Goal: Complete application form

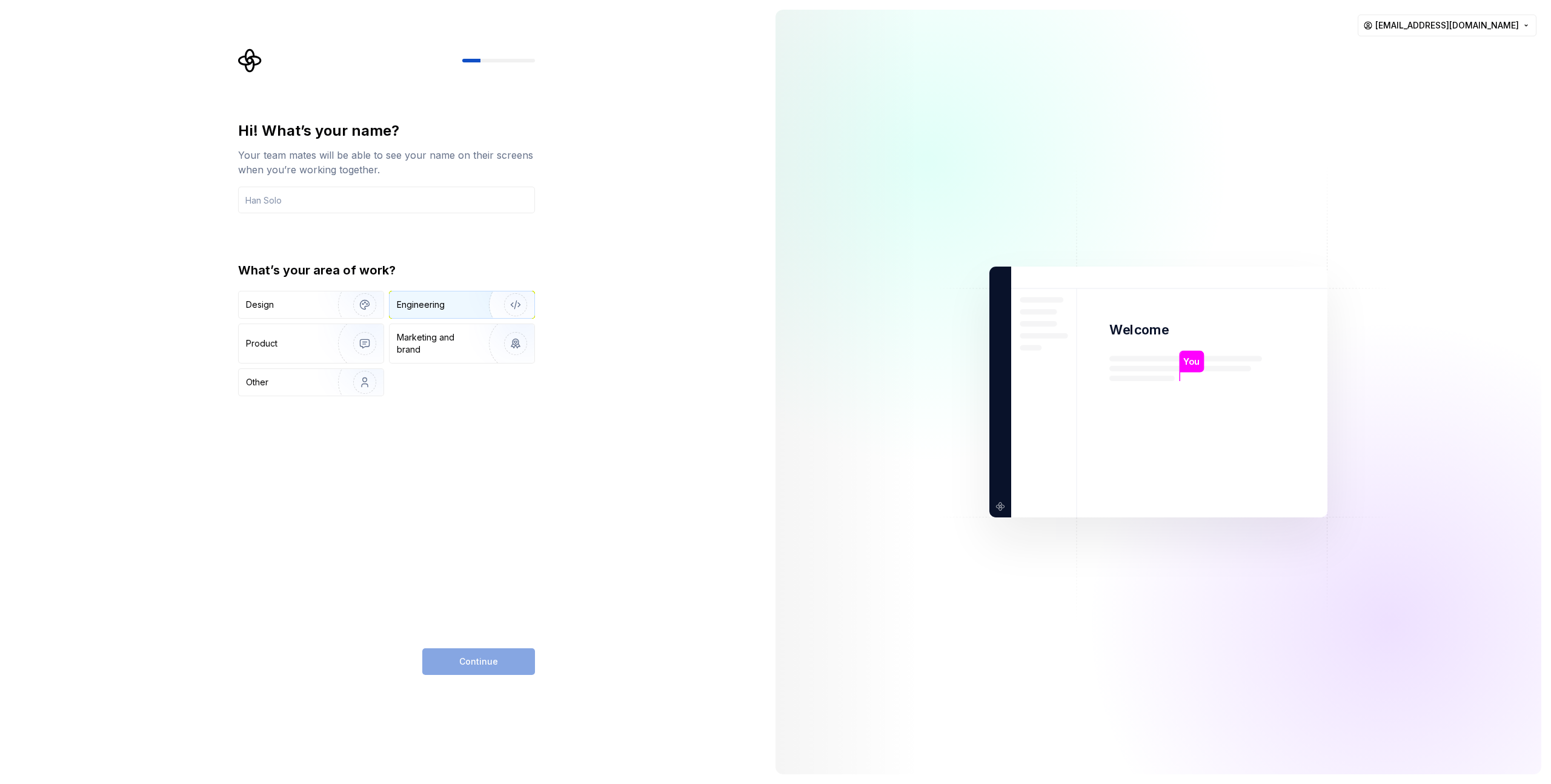
click at [430, 308] on div "Engineering" at bounding box center [420, 304] width 48 height 12
click at [484, 659] on div "Continue" at bounding box center [478, 661] width 113 height 27
click at [365, 198] on input "text" at bounding box center [386, 200] width 297 height 27
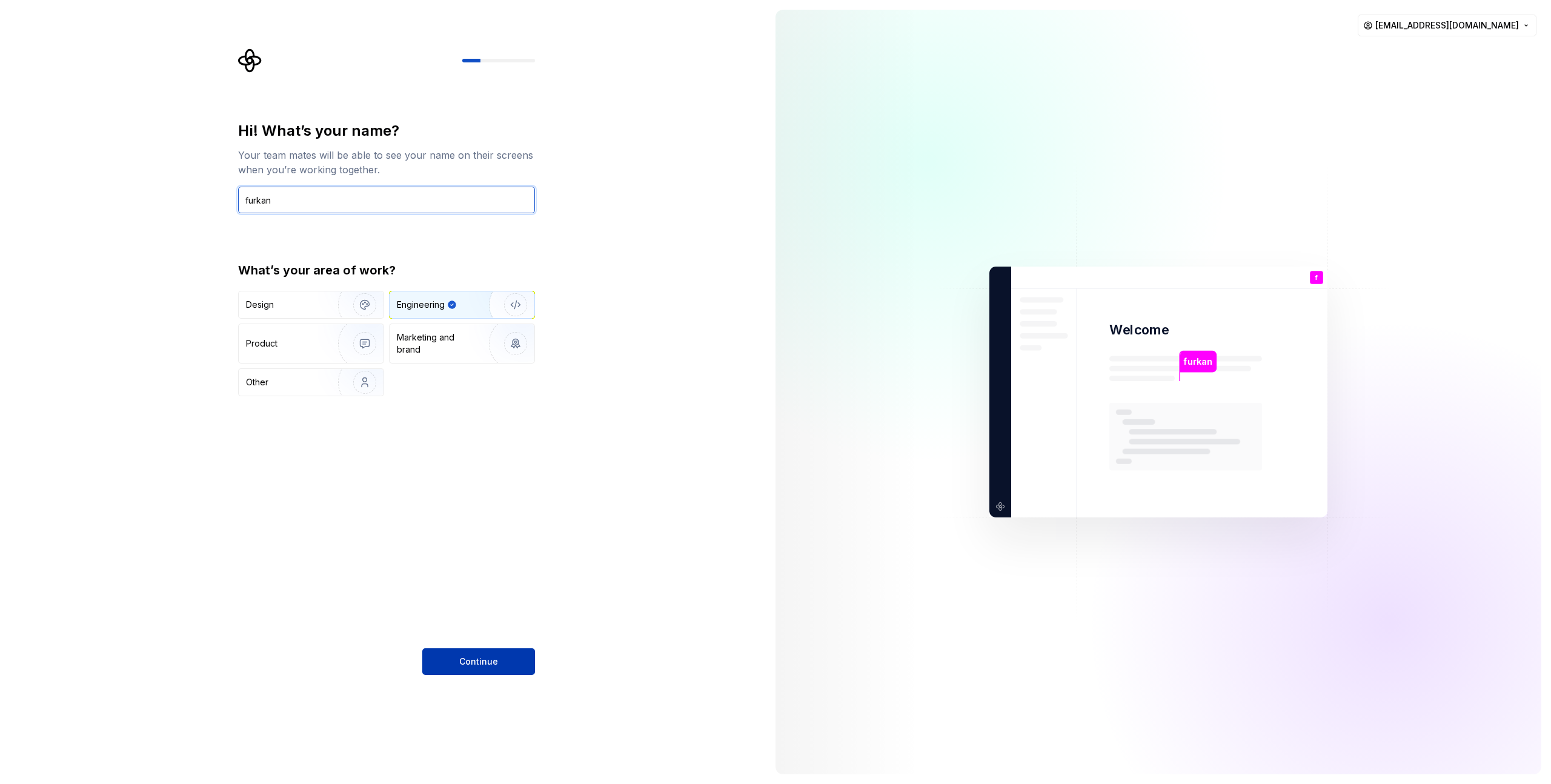
type input "furkan"
click at [486, 653] on button "Continue" at bounding box center [478, 661] width 113 height 27
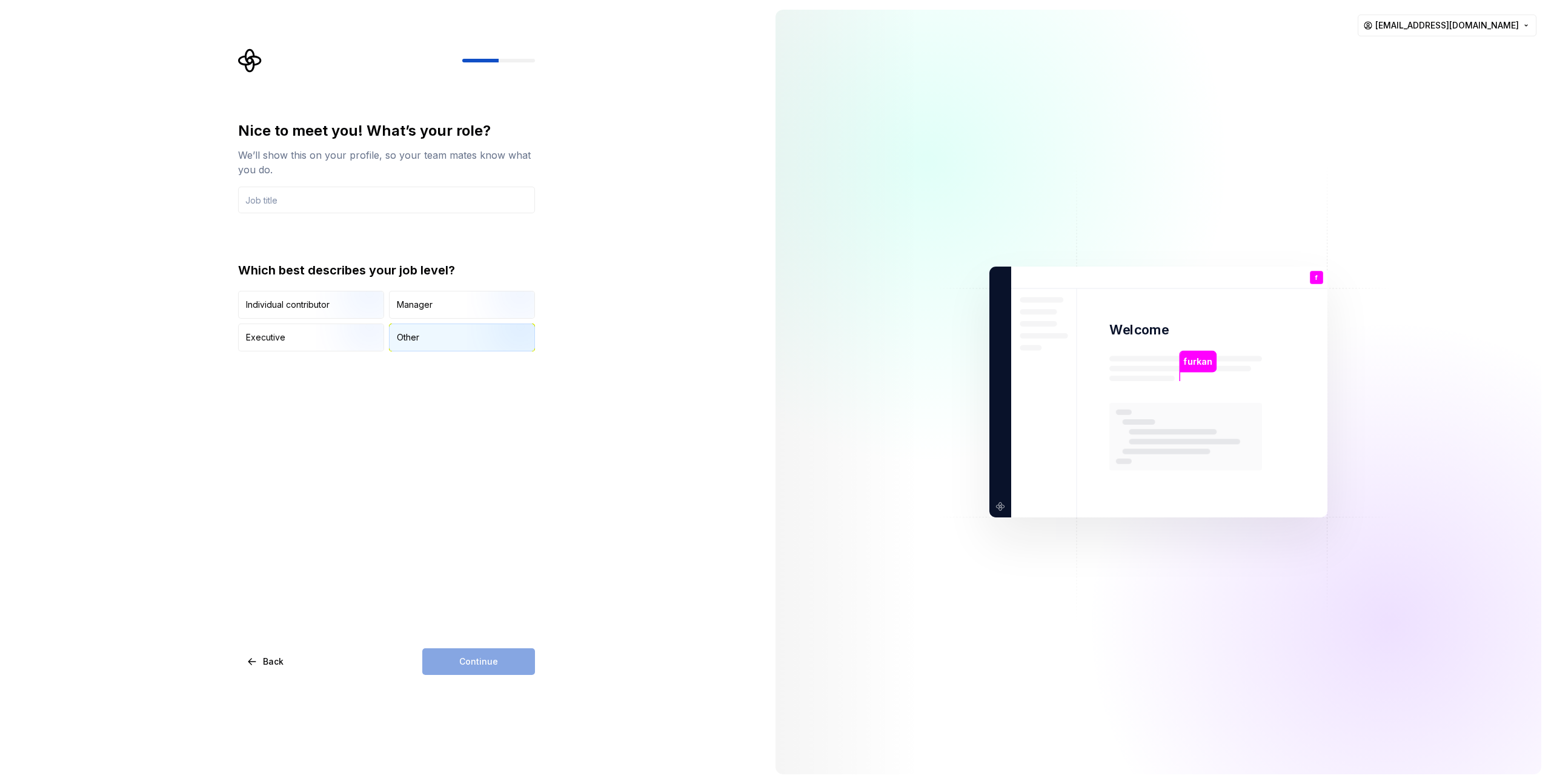
click at [423, 333] on div "Other" at bounding box center [462, 338] width 145 height 27
click at [409, 210] on input "text" at bounding box center [386, 200] width 297 height 27
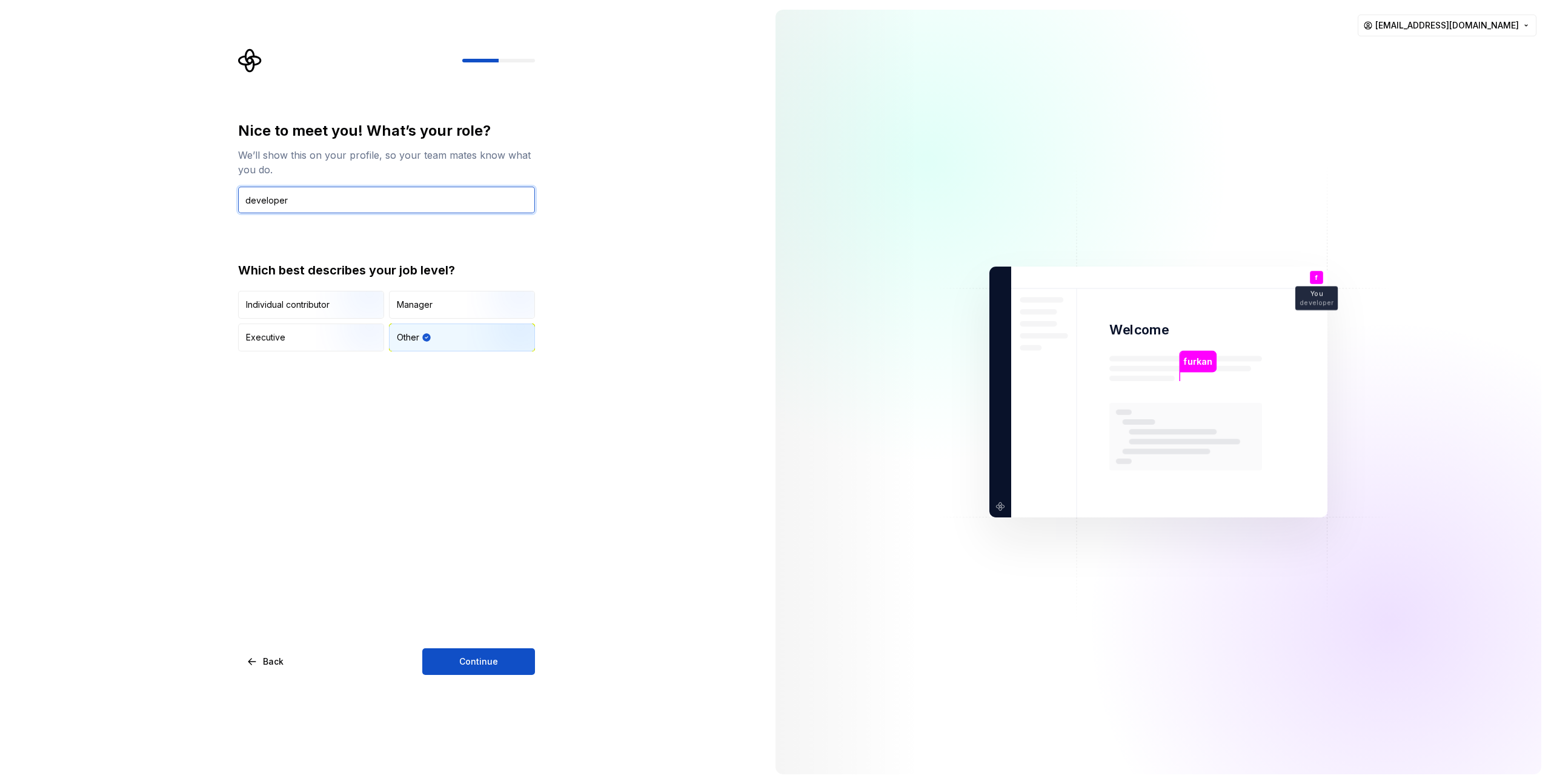
type input "developer"
click at [471, 675] on div "Nice to meet you! What’s your role? We’ll show this on your profile, so your te…" at bounding box center [383, 392] width 766 height 784
click at [474, 671] on button "Continue" at bounding box center [478, 661] width 113 height 27
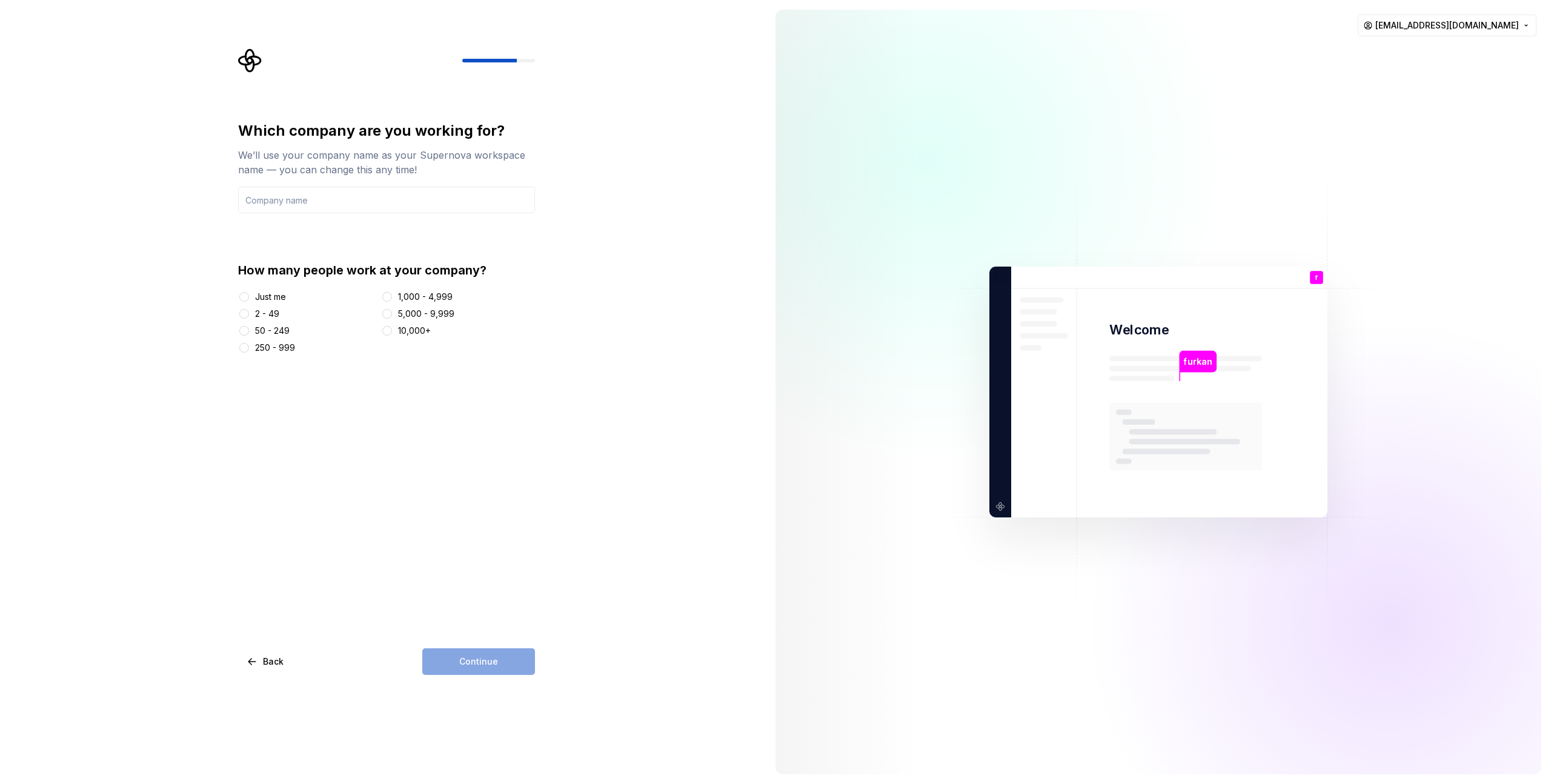
click at [270, 295] on div "Just me" at bounding box center [270, 296] width 31 height 12
click at [249, 295] on button "Just me" at bounding box center [244, 297] width 9 height 9
click at [268, 313] on div "2 - 49" at bounding box center [267, 313] width 24 height 12
click at [249, 313] on button "2 - 49" at bounding box center [244, 313] width 9 height 9
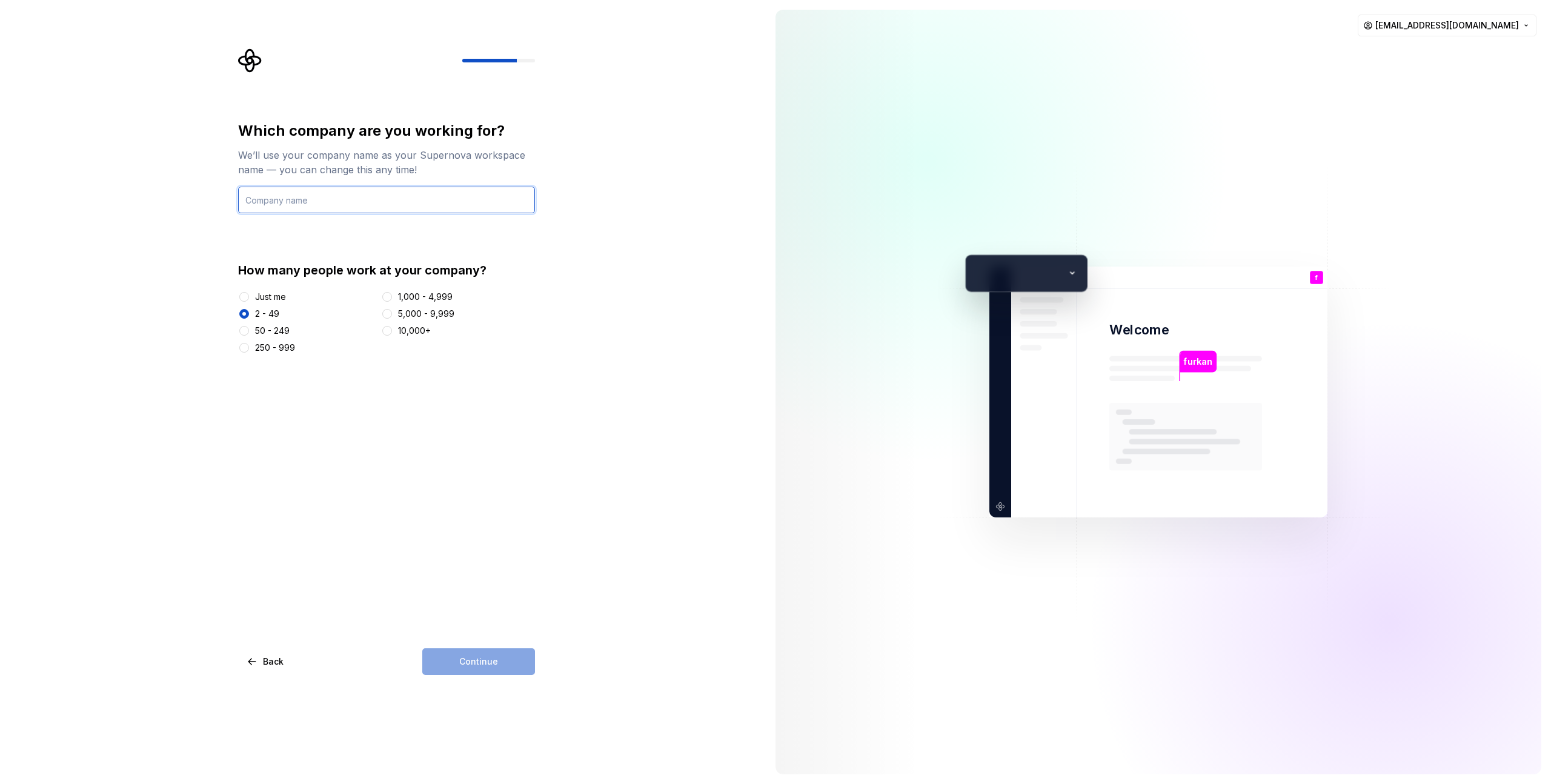
click at [382, 199] on input "text" at bounding box center [386, 200] width 297 height 27
type input "Softity"
click at [484, 644] on div "Which company are you working for? We’ll use your company name as your Supernov…" at bounding box center [386, 398] width 297 height 553
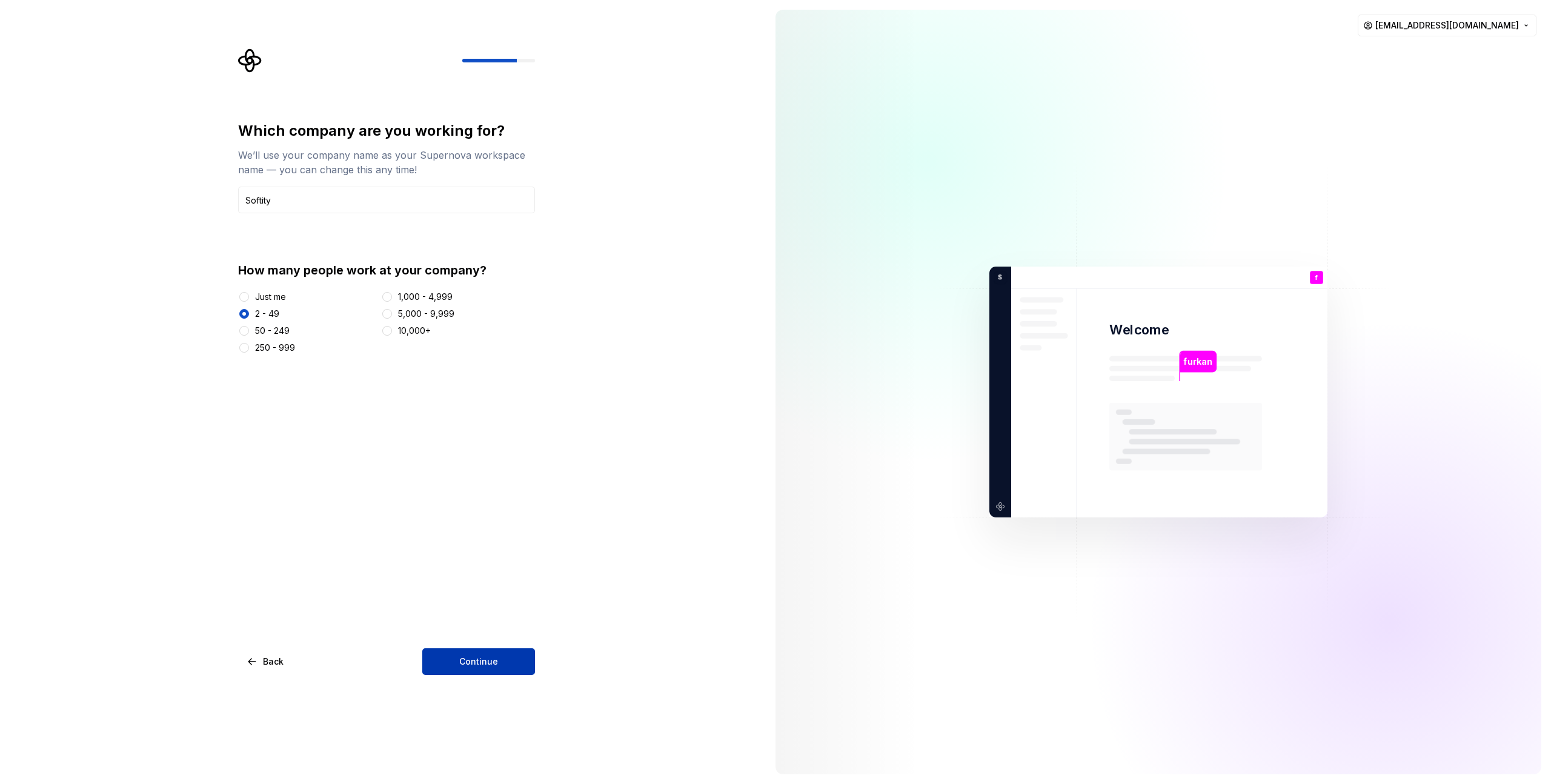
click at [483, 653] on button "Continue" at bounding box center [478, 661] width 113 height 27
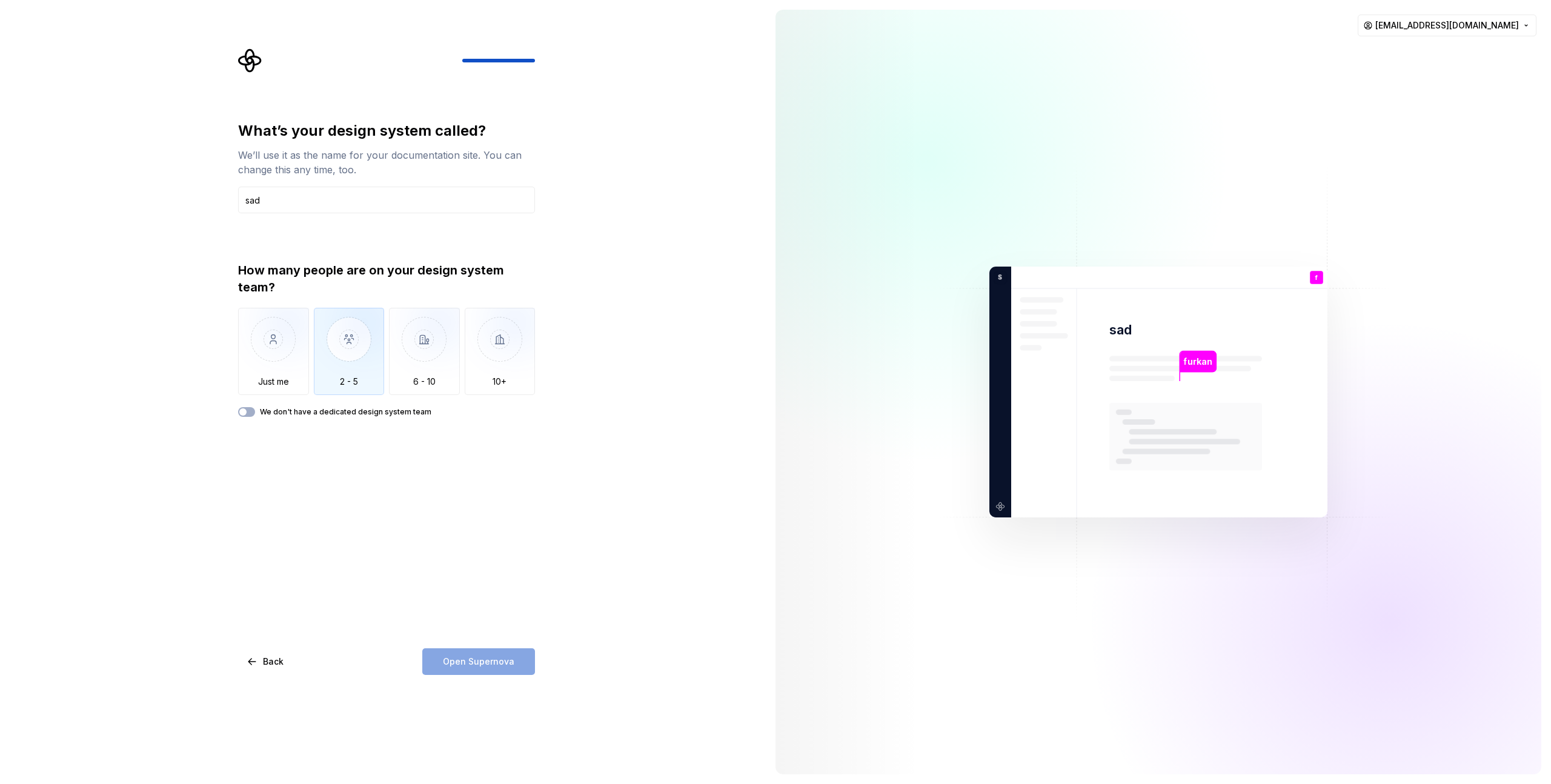
type input "sad"
click at [368, 364] on img "button" at bounding box center [350, 348] width 71 height 81
click at [490, 661] on span "Open Supernova" at bounding box center [479, 661] width 72 height 12
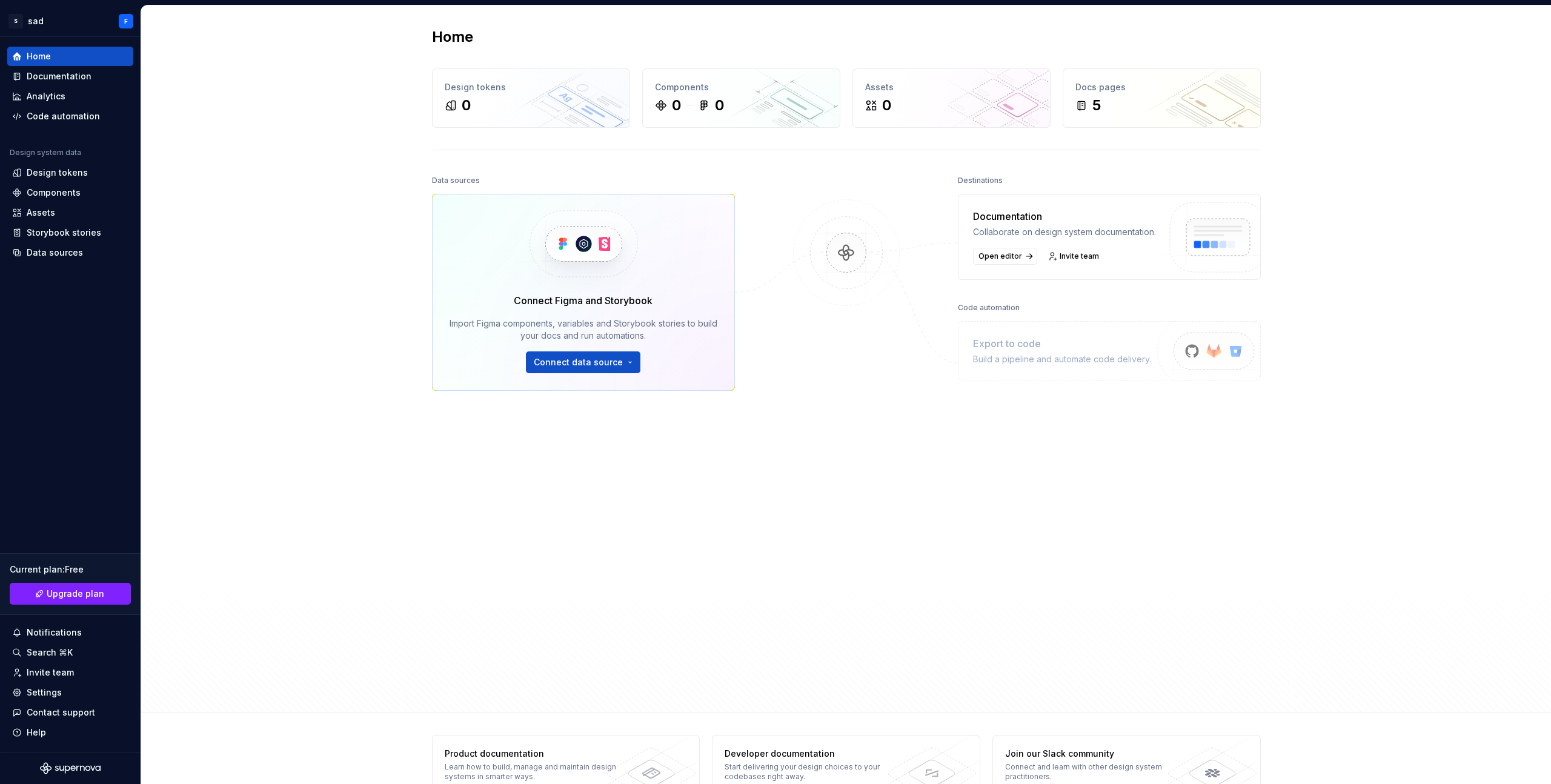
click at [817, 457] on div at bounding box center [846, 407] width 121 height 470
